Goal: Task Accomplishment & Management: Manage account settings

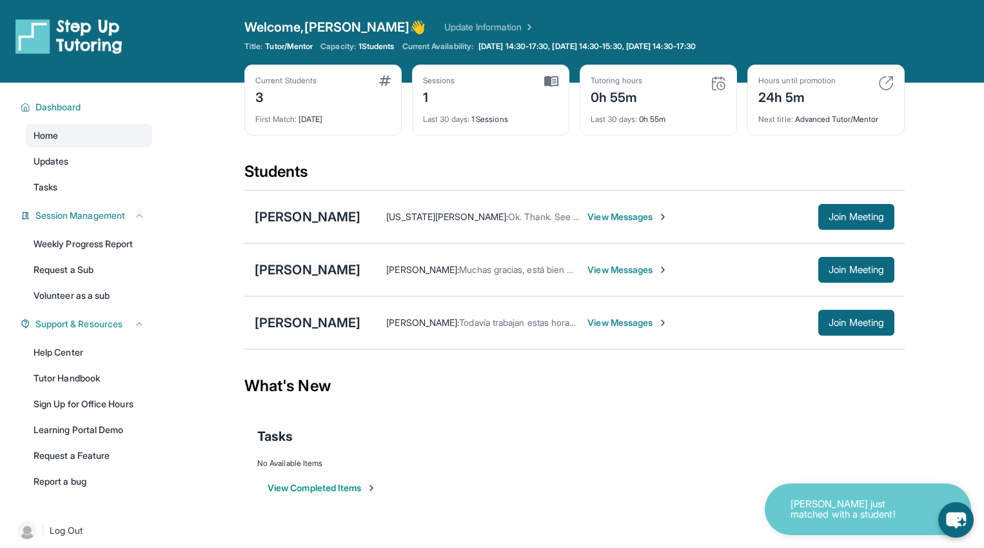
click at [304, 272] on div "[PERSON_NAME]" at bounding box center [308, 270] width 106 height 18
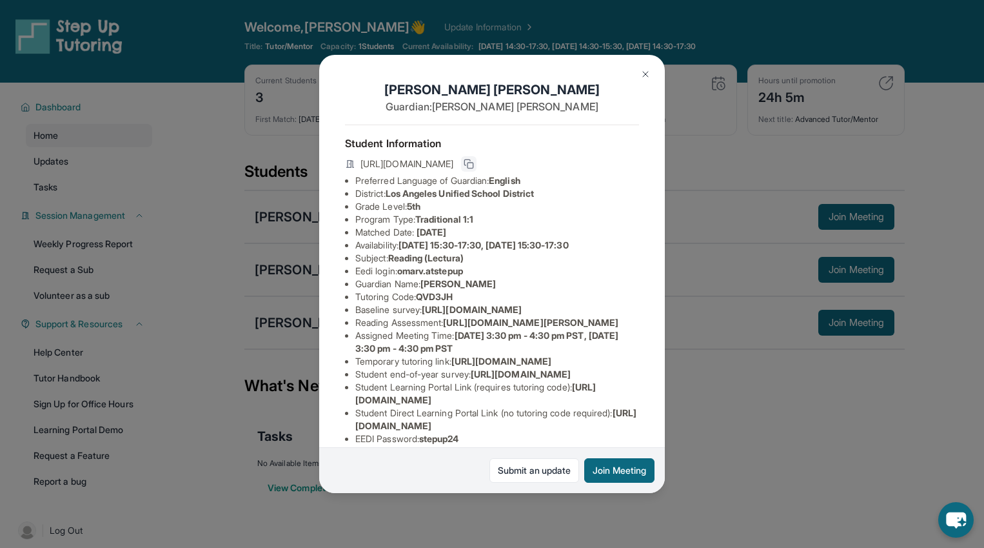
click at [474, 162] on icon at bounding box center [469, 164] width 10 height 10
click at [644, 69] on img at bounding box center [646, 74] width 10 height 10
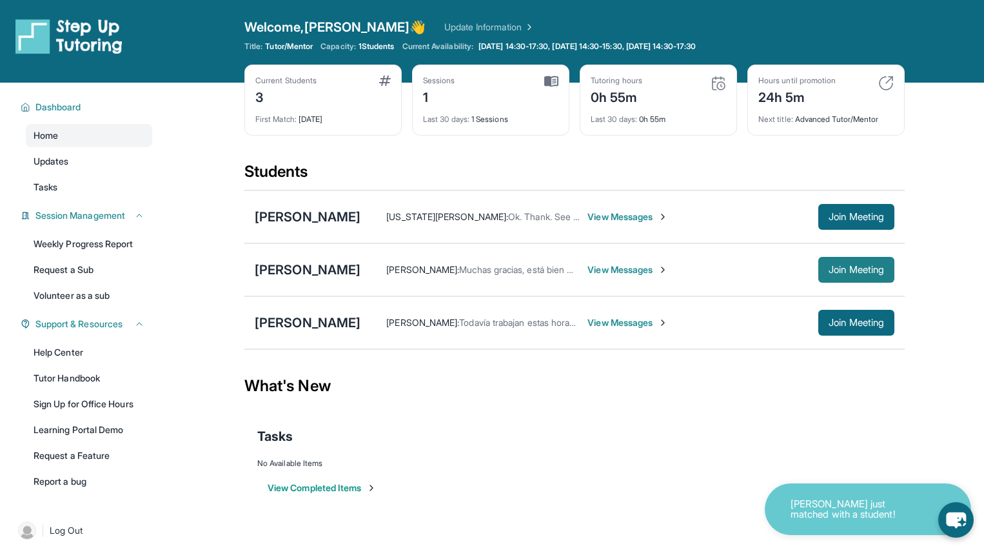
click at [846, 270] on span "Join Meeting" at bounding box center [856, 270] width 55 height 8
click at [293, 272] on div "[PERSON_NAME]" at bounding box center [308, 270] width 106 height 18
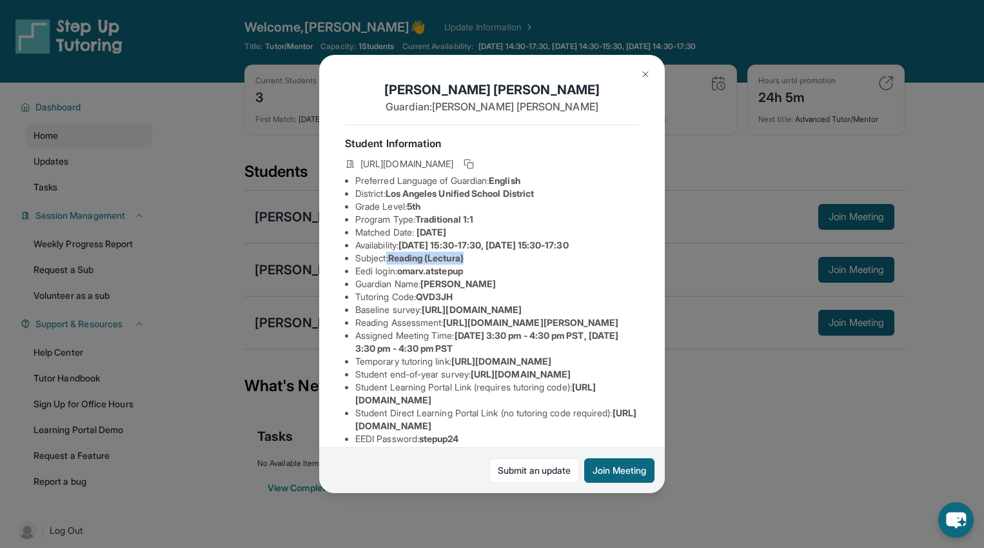
drag, startPoint x: 388, startPoint y: 261, endPoint x: 481, endPoint y: 261, distance: 92.9
click at [481, 261] on li "Subject : Reading (Lectura)" at bounding box center [497, 258] width 284 height 13
click at [641, 75] on img at bounding box center [646, 74] width 10 height 10
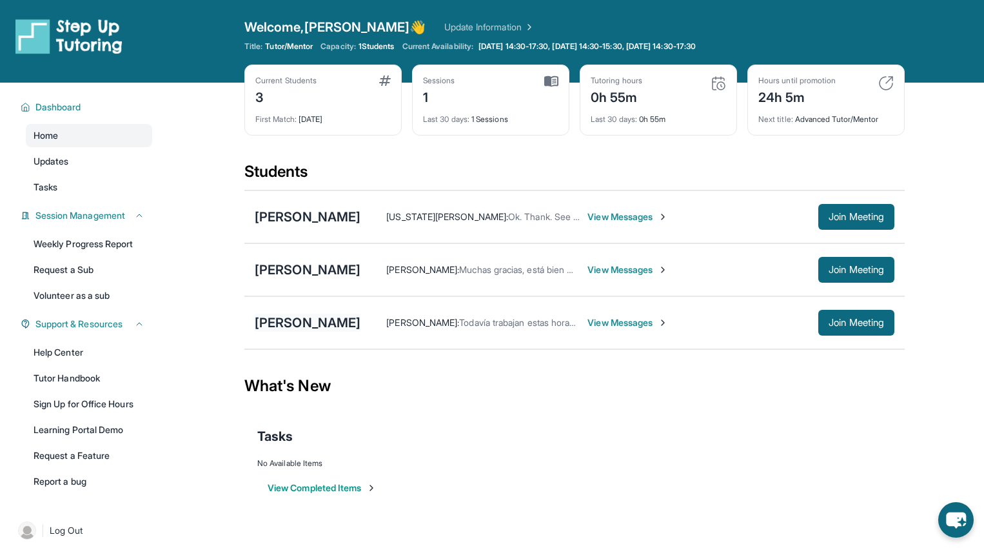
click at [339, 322] on div "[PERSON_NAME]" at bounding box center [308, 322] width 106 height 18
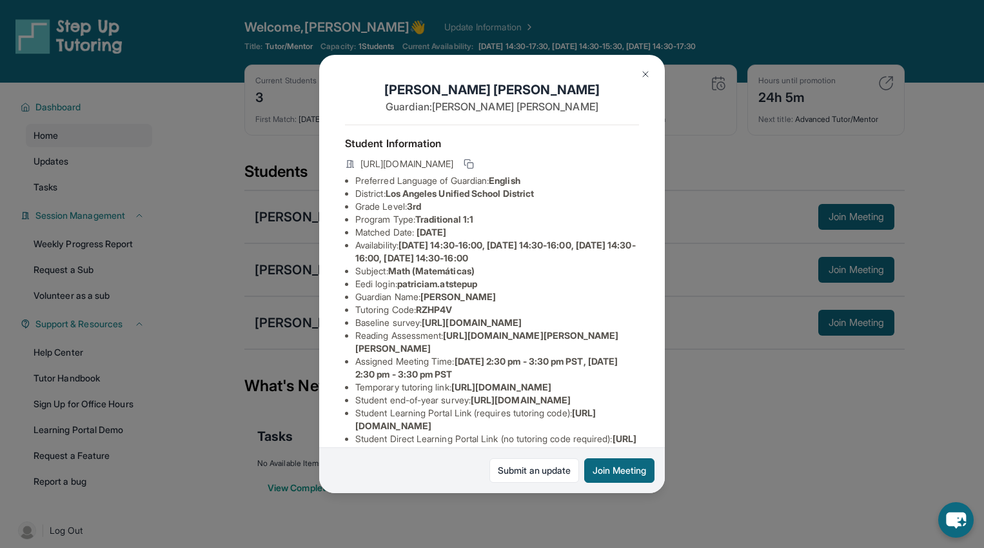
click at [644, 80] on button at bounding box center [646, 74] width 26 height 26
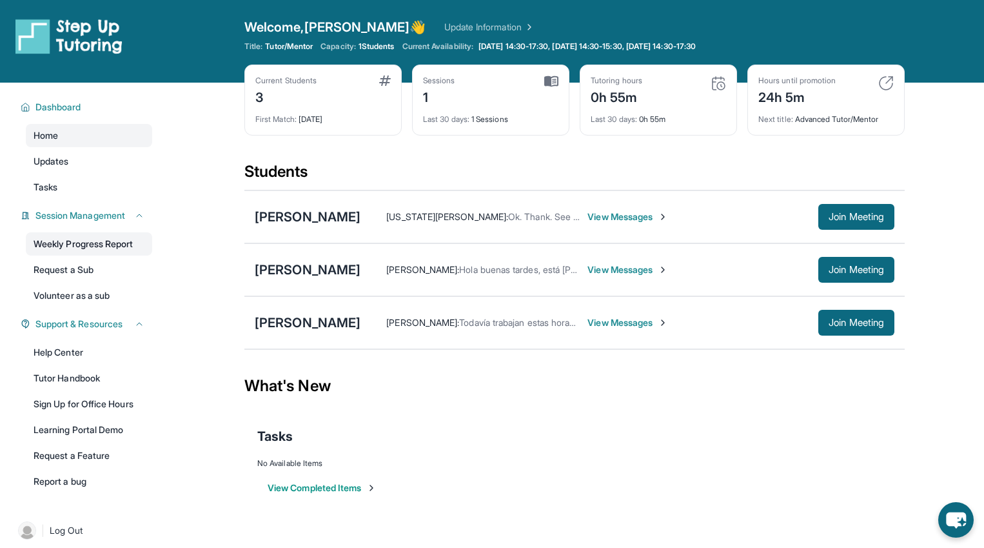
click at [84, 235] on link "Weekly Progress Report" at bounding box center [89, 243] width 126 height 23
click at [90, 299] on link "Volunteer as a sub" at bounding box center [89, 295] width 126 height 23
click at [424, 20] on div "Welcome, Katherine 👋 Update Information" at bounding box center [574, 27] width 661 height 18
click at [444, 25] on link "Update Information" at bounding box center [489, 27] width 90 height 13
